Goal: Task Accomplishment & Management: Use online tool/utility

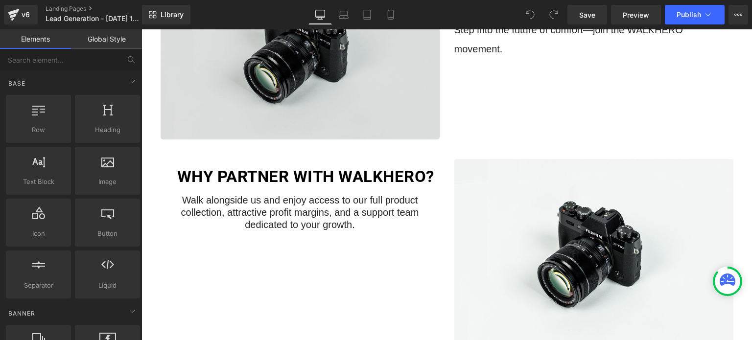
scroll to position [98, 0]
